Goal: Check status: Check status

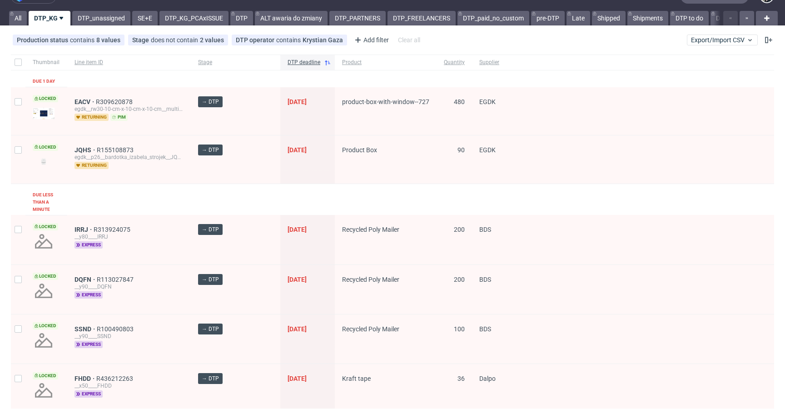
scroll to position [160, 0]
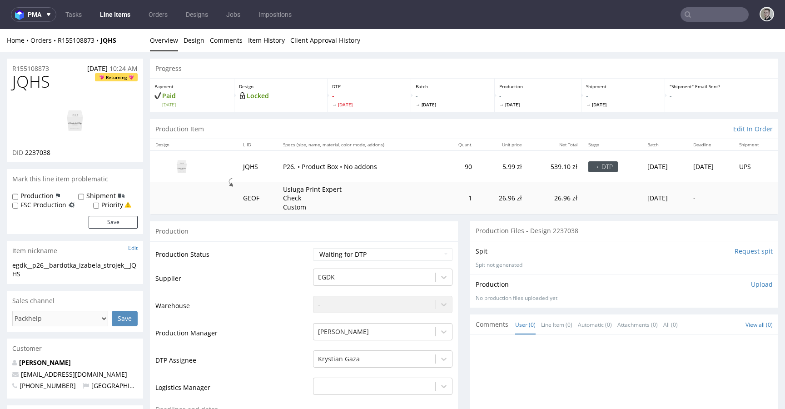
click at [81, 124] on img at bounding box center [75, 120] width 73 height 41
drag, startPoint x: 526, startPoint y: 253, endPoint x: 602, endPoint y: 285, distance: 83.3
click at [602, 284] on section "Production Files - Design 2237038 Spit Request spit Spit not generated Producti…" at bounding box center [624, 264] width 308 height 86
drag, startPoint x: 529, startPoint y: 288, endPoint x: 577, endPoint y: 253, distance: 58.5
click at [529, 288] on div "Production Upload" at bounding box center [624, 284] width 297 height 9
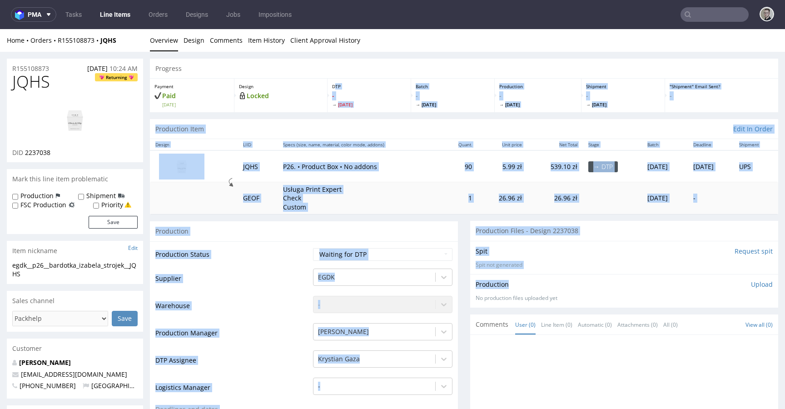
drag, startPoint x: 558, startPoint y: 281, endPoint x: 284, endPoint y: 79, distance: 340.9
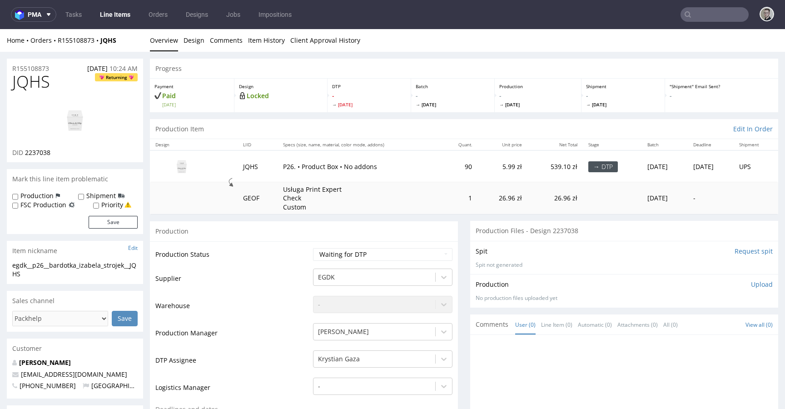
click at [566, 287] on div "Production Upload" at bounding box center [624, 284] width 297 height 9
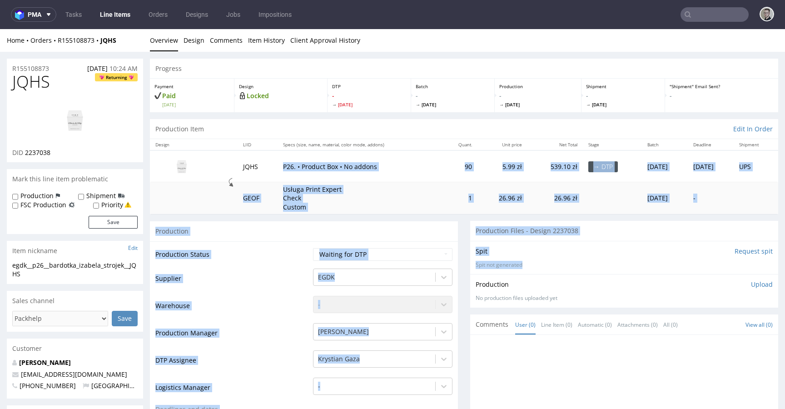
drag, startPoint x: 561, startPoint y: 273, endPoint x: 262, endPoint y: 151, distance: 322.8
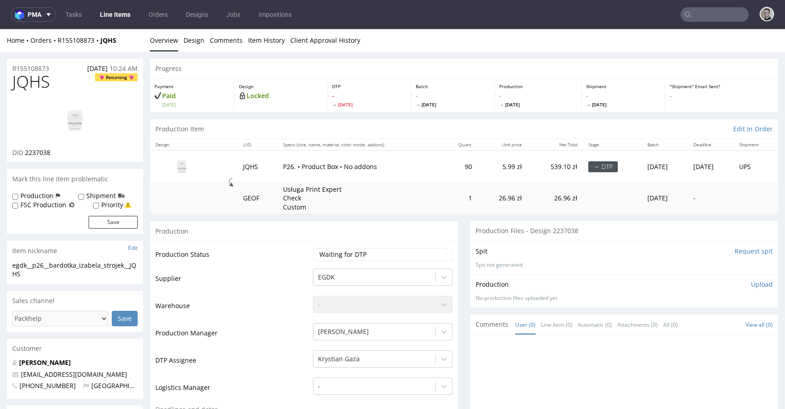
click at [558, 274] on div "Production Upload No production files uploaded yet Description (optional) Add f…" at bounding box center [624, 290] width 308 height 33
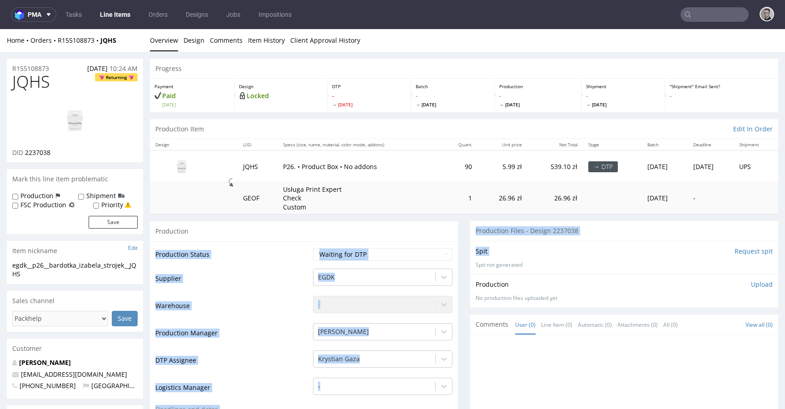
drag, startPoint x: 457, startPoint y: 237, endPoint x: 460, endPoint y: 233, distance: 5.2
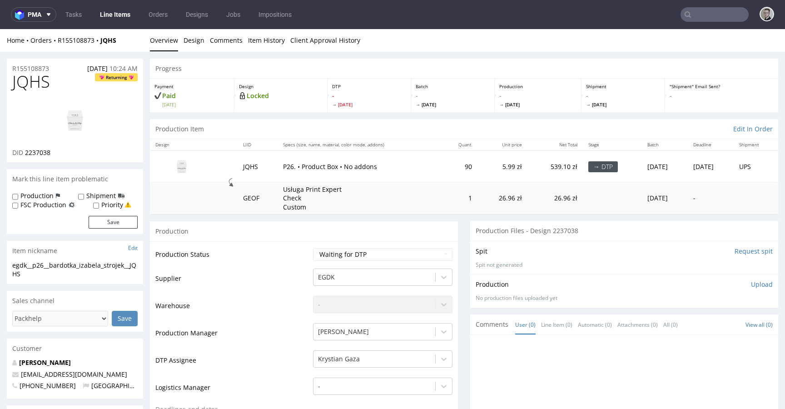
click at [604, 278] on div "Production Upload No production files uploaded yet Description (optional) Add f…" at bounding box center [624, 290] width 308 height 33
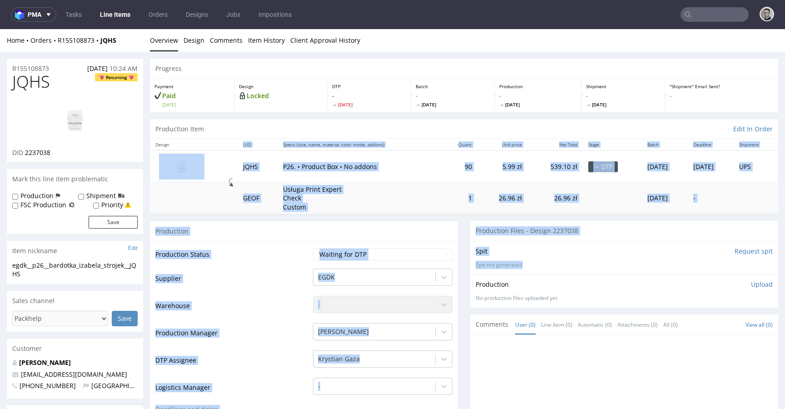
drag, startPoint x: 249, startPoint y: 134, endPoint x: 234, endPoint y: 125, distance: 17.3
click at [567, 263] on p "Spit not generated" at bounding box center [624, 265] width 297 height 8
